Goal: Transaction & Acquisition: Purchase product/service

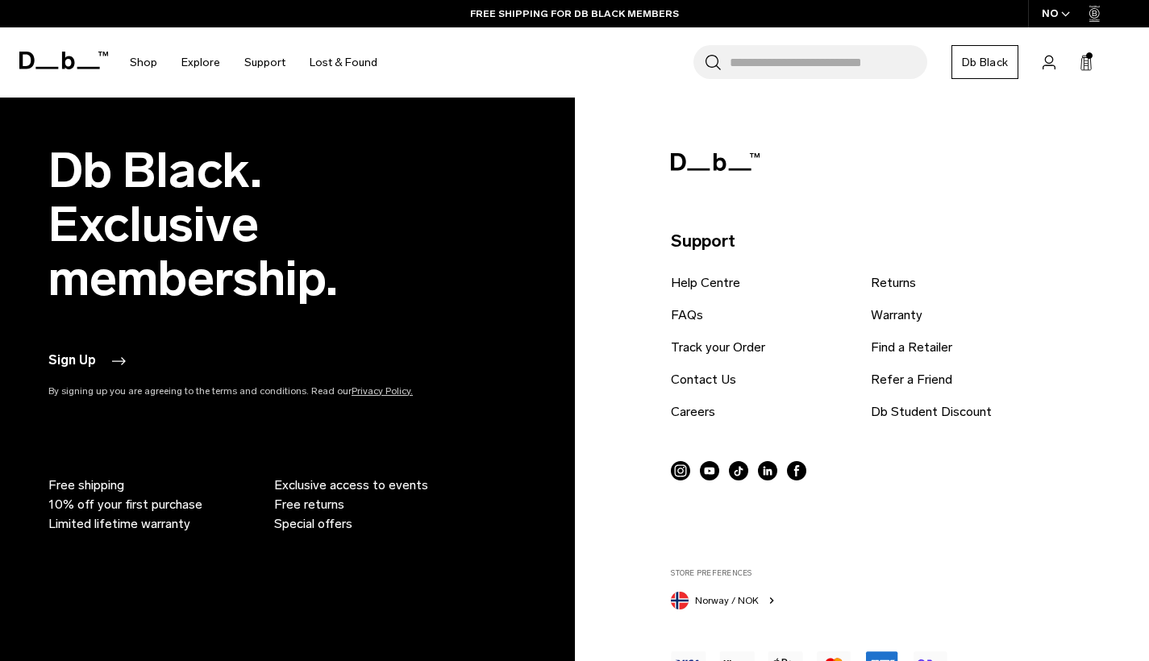
scroll to position [2291, 0]
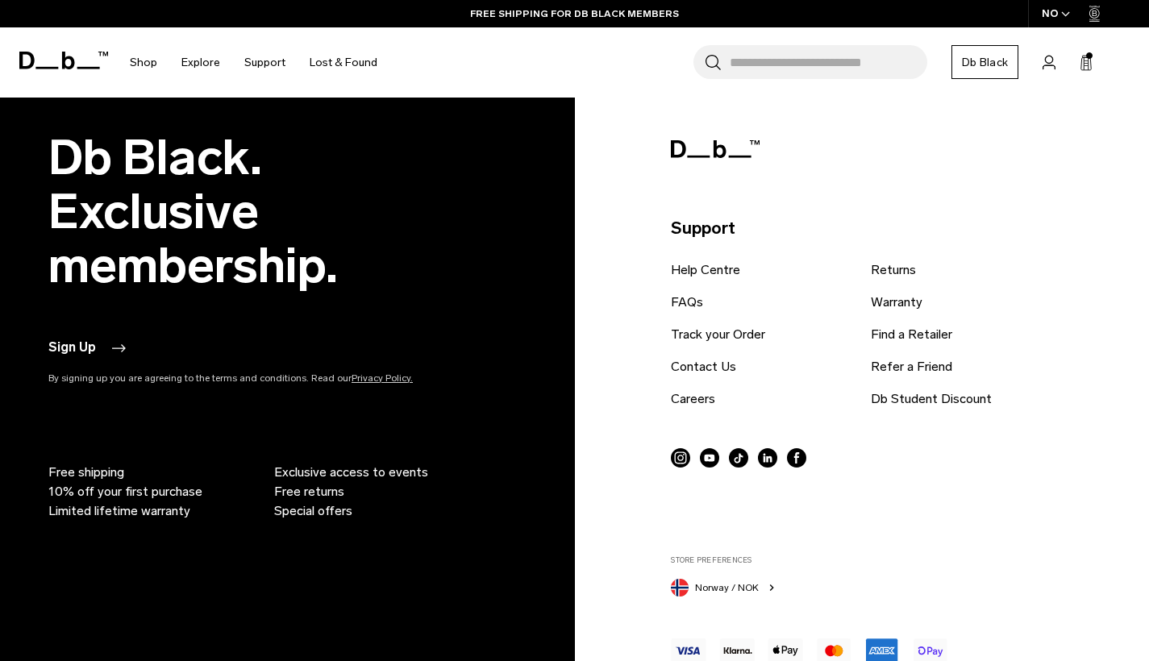
click at [66, 65] on icon at bounding box center [63, 61] width 89 height 18
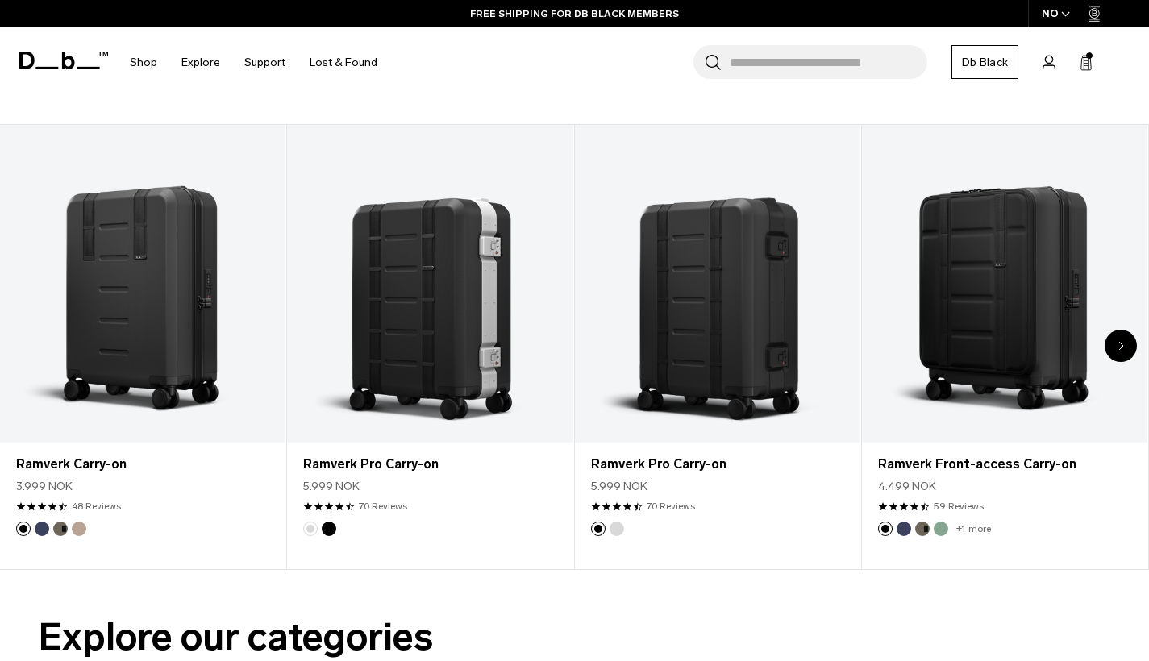
scroll to position [597, 0]
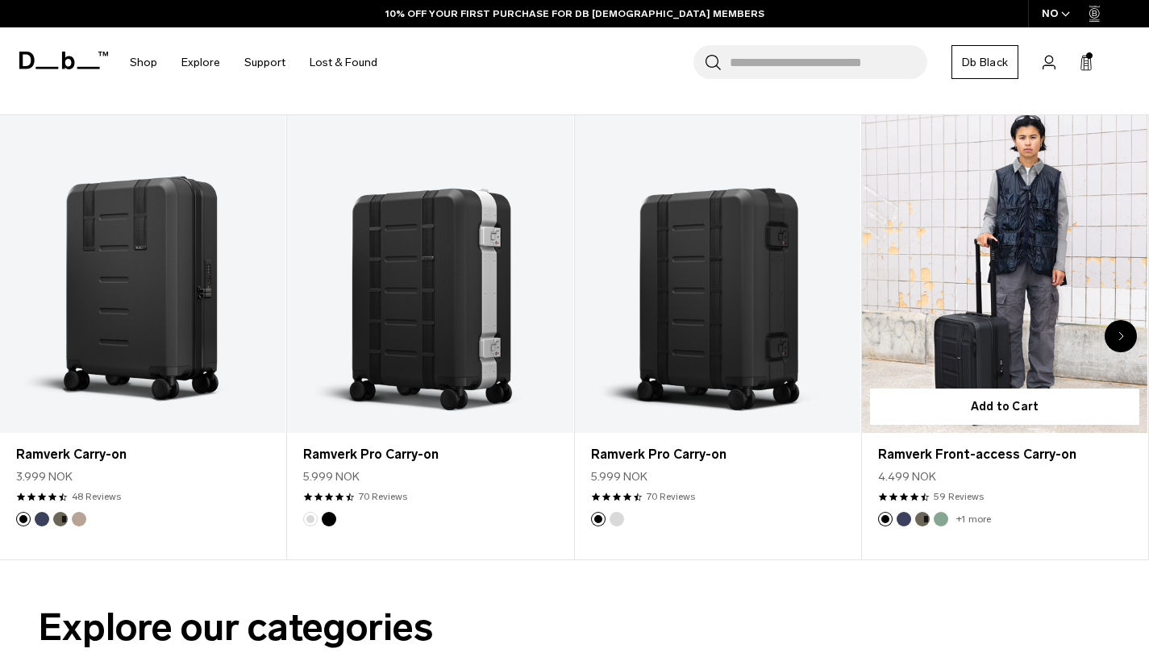
click at [943, 518] on button "Green Ray" at bounding box center [941, 519] width 15 height 15
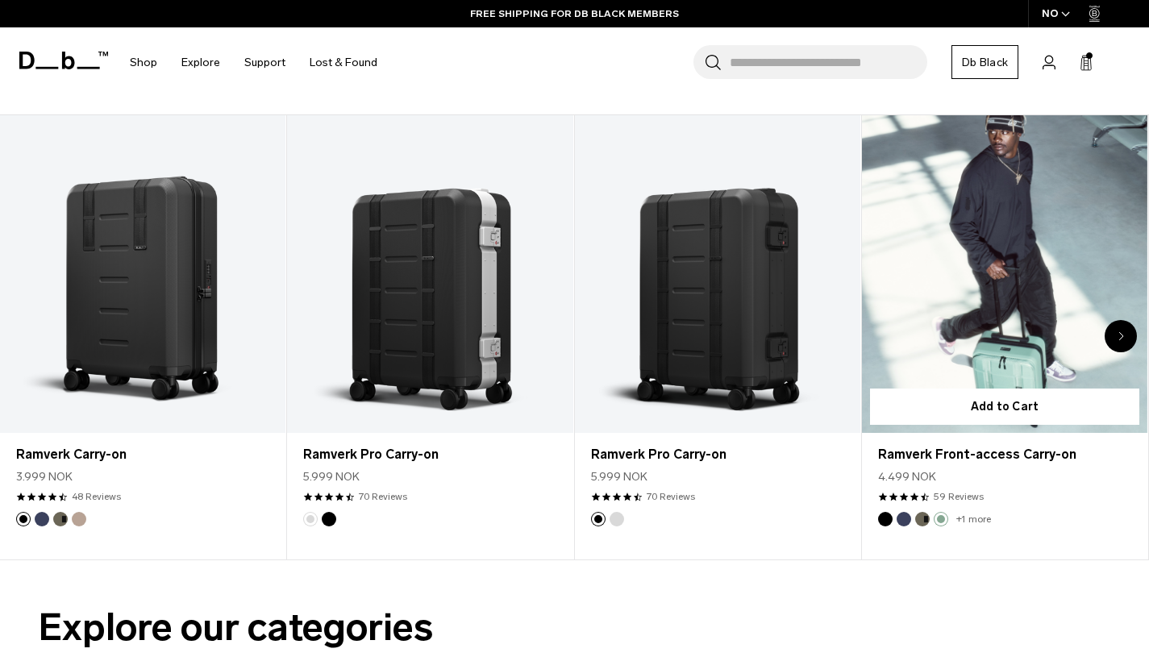
click at [968, 514] on link "+1 more" at bounding box center [973, 519] width 35 height 11
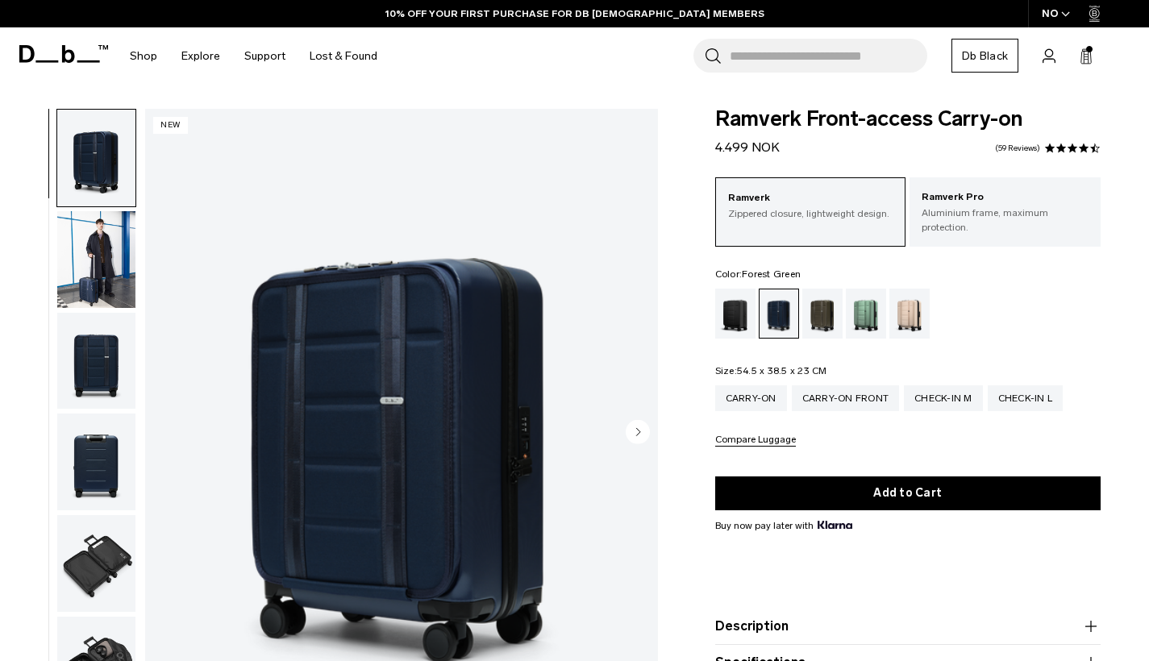
click at [837, 298] on div "Forest Green" at bounding box center [822, 314] width 41 height 50
click at [826, 298] on div "Forest Green" at bounding box center [822, 314] width 41 height 50
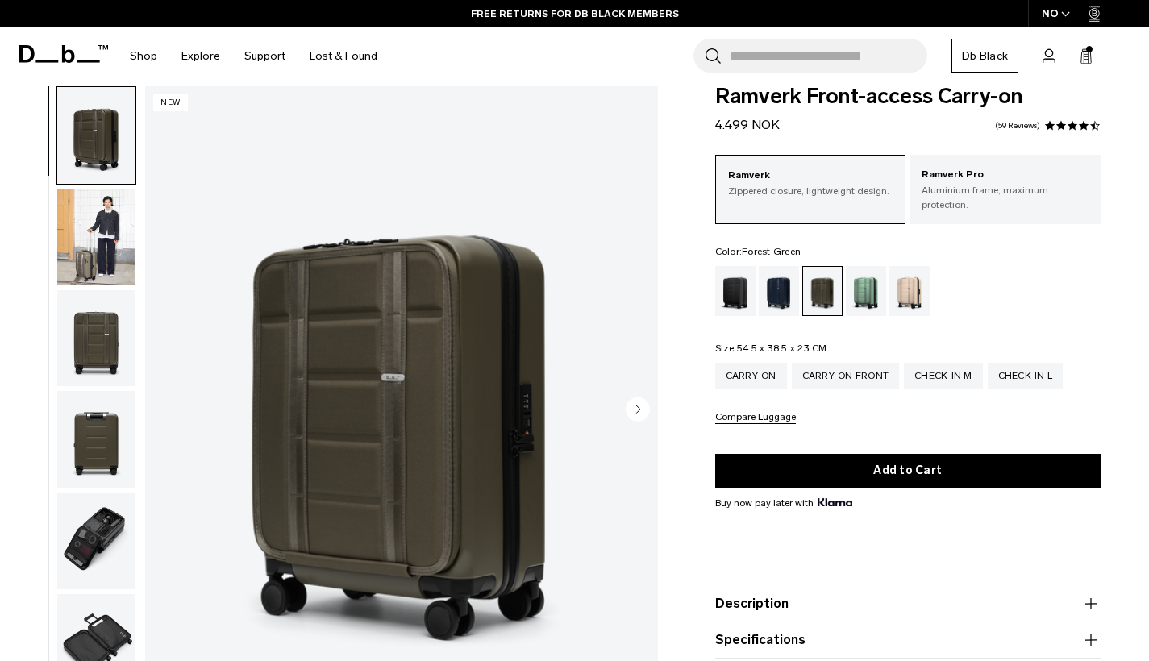
scroll to position [31, 0]
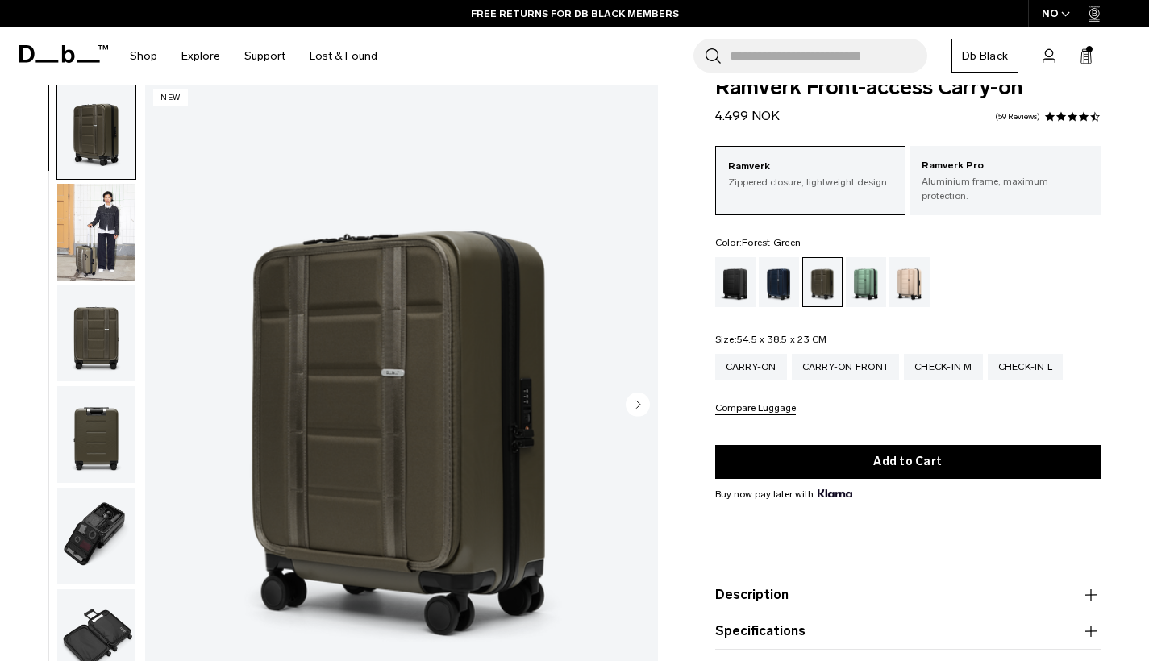
click at [122, 530] on img "button" at bounding box center [96, 536] width 78 height 97
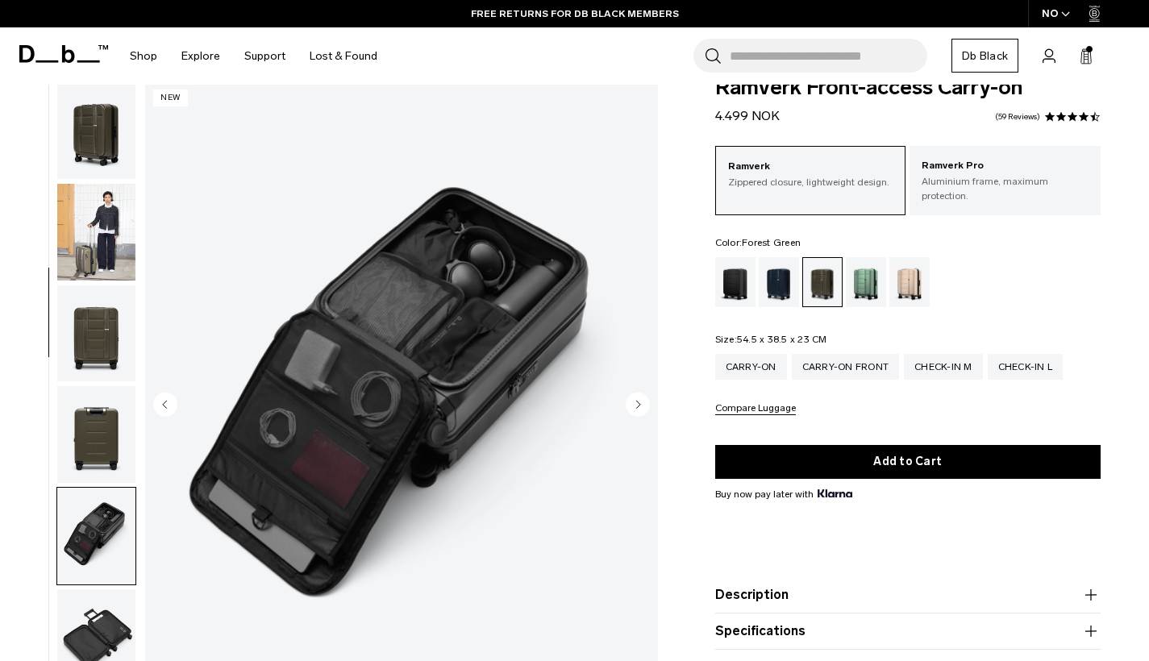
scroll to position [410, 0]
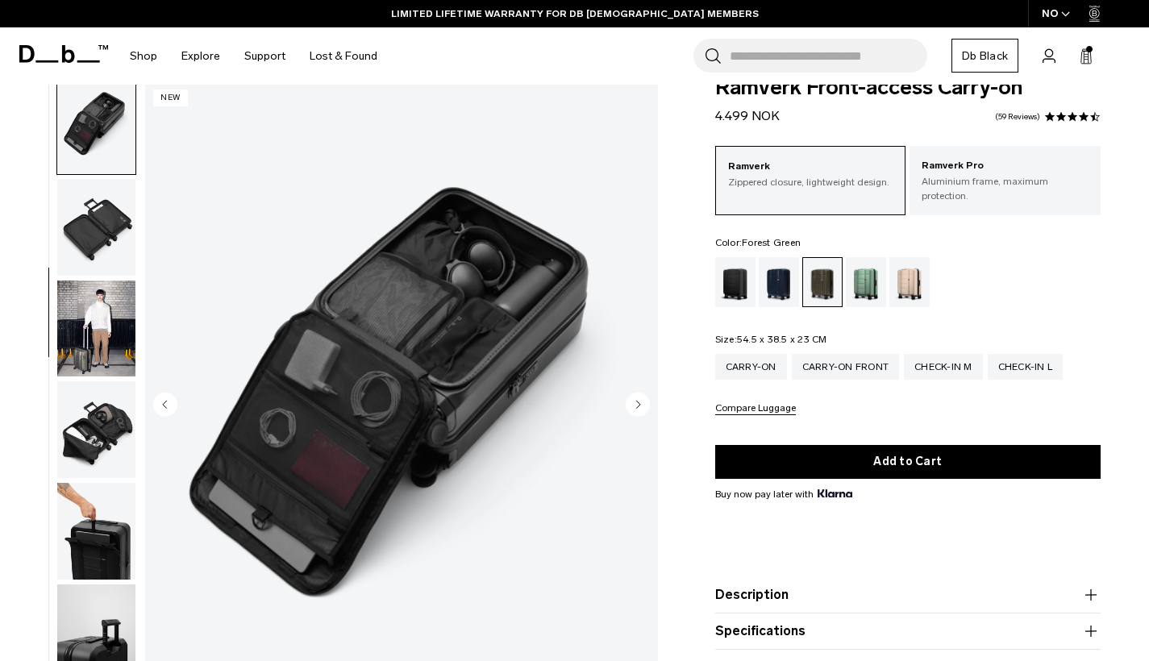
click at [100, 432] on img "button" at bounding box center [96, 429] width 78 height 97
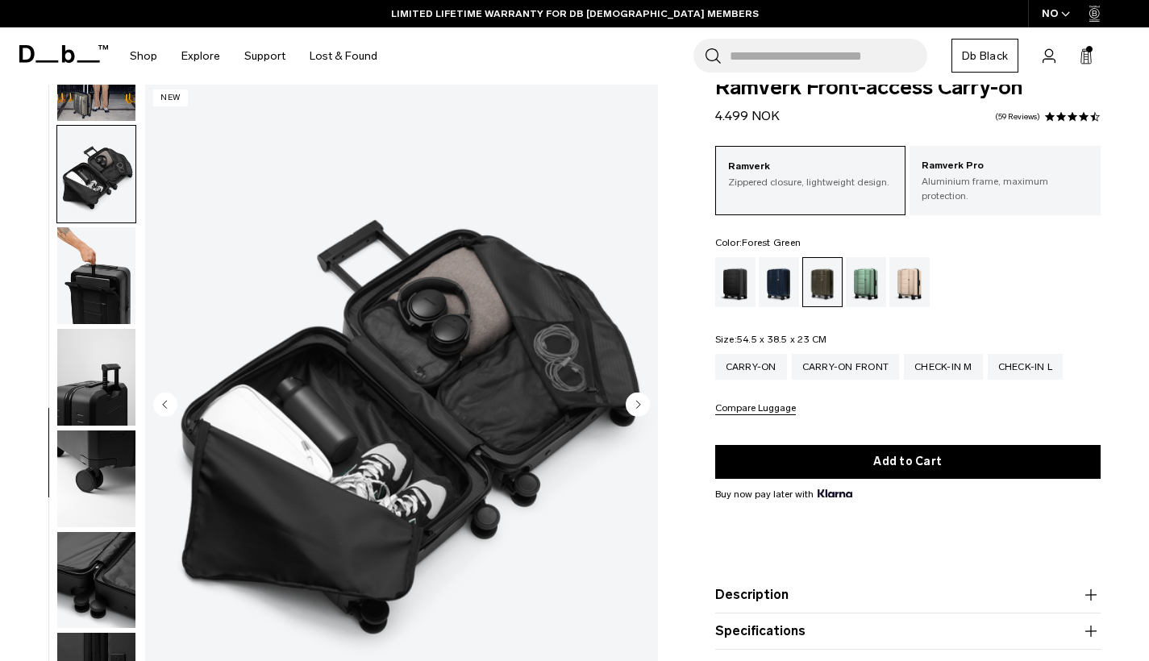
scroll to position [681, 0]
